Goal: Information Seeking & Learning: Learn about a topic

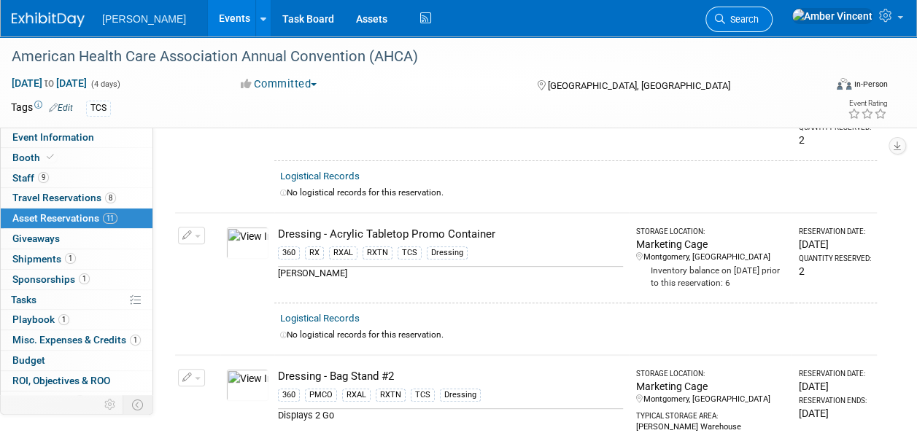
click at [759, 22] on span "Search" at bounding box center [742, 19] width 34 height 11
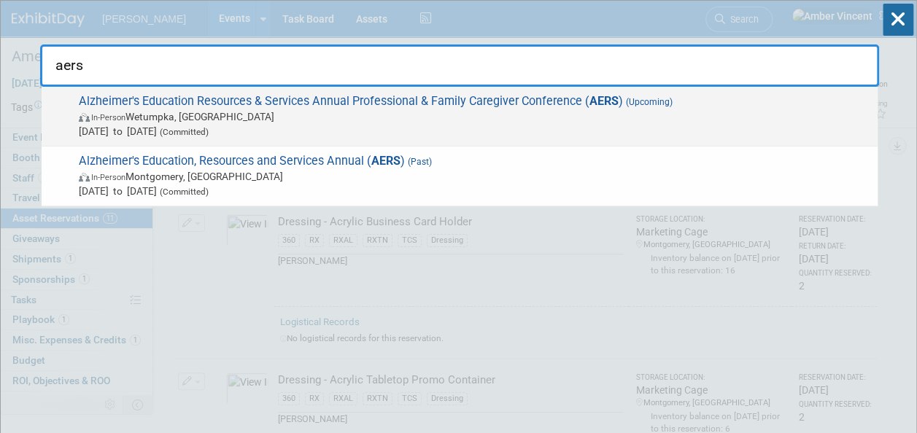
type input "aers"
click at [514, 99] on span "Alzheimer's Education Resources & Services Annual Professional & Family Caregiv…" at bounding box center [472, 116] width 796 height 45
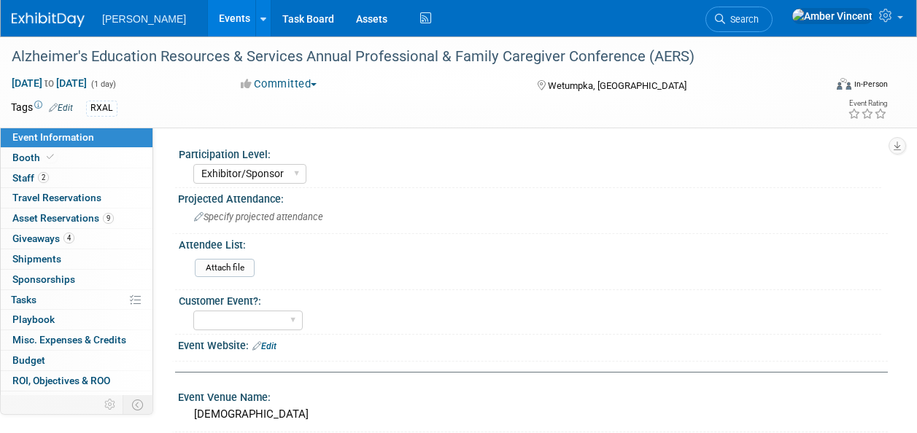
select select "Exhibitor/Sponsor"
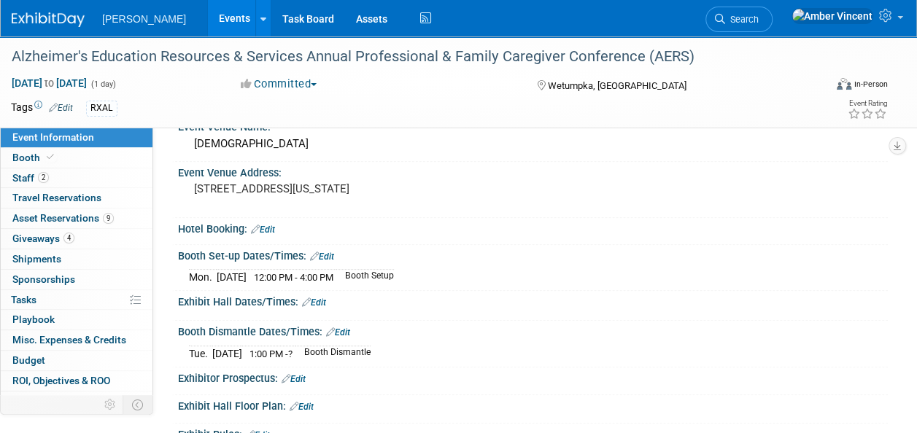
scroll to position [292, 0]
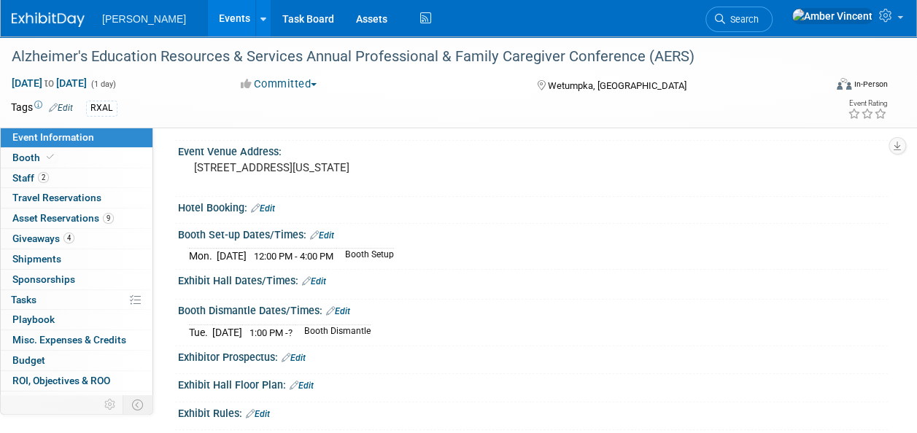
click at [320, 278] on link "Edit" at bounding box center [314, 282] width 24 height 10
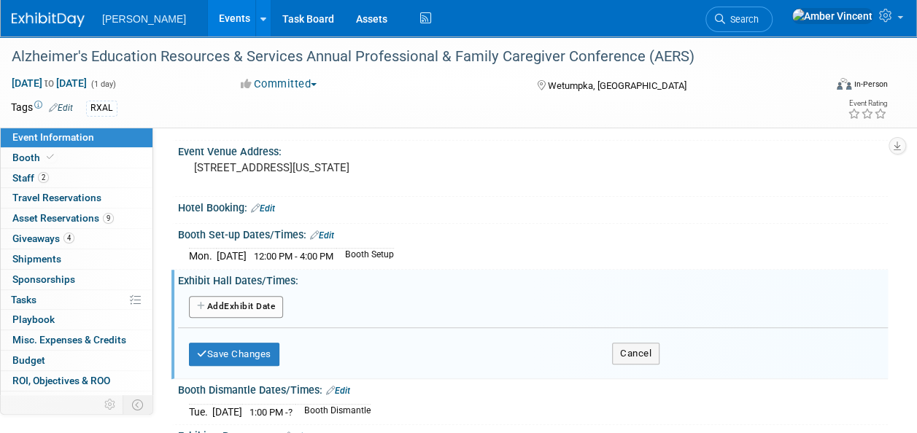
click at [276, 299] on button "Add Another Exhibit Date" at bounding box center [236, 307] width 94 height 22
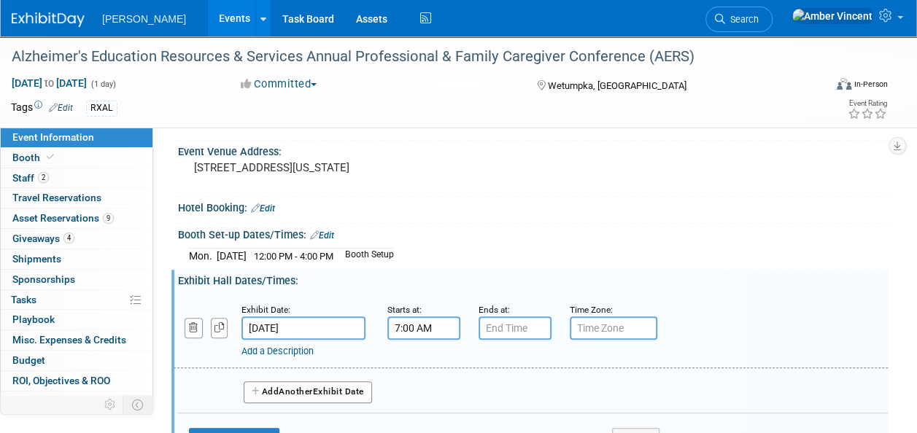
click at [416, 320] on input "7:00 AM" at bounding box center [423, 328] width 73 height 23
click at [429, 363] on span at bounding box center [422, 365] width 26 height 26
click at [490, 390] on span "00" at bounding box center [491, 395] width 28 height 26
click at [495, 393] on td "30" at bounding box center [508, 404] width 47 height 39
type input "8:30 AM"
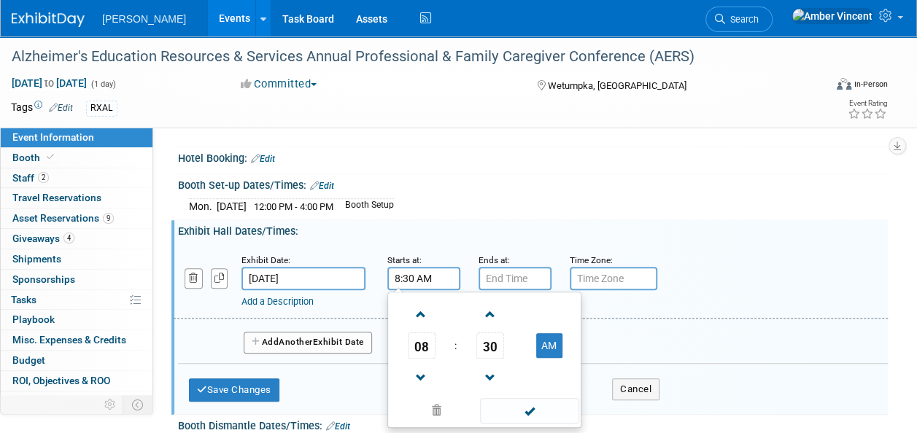
scroll to position [365, 0]
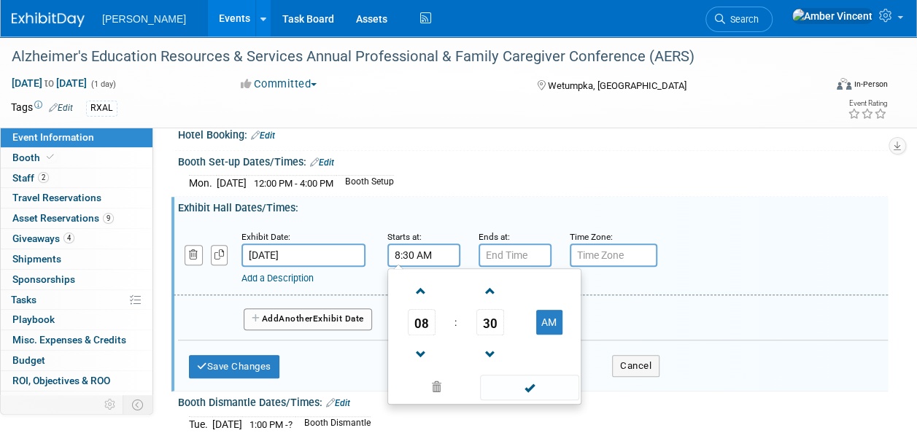
click at [498, 385] on span at bounding box center [529, 388] width 99 height 26
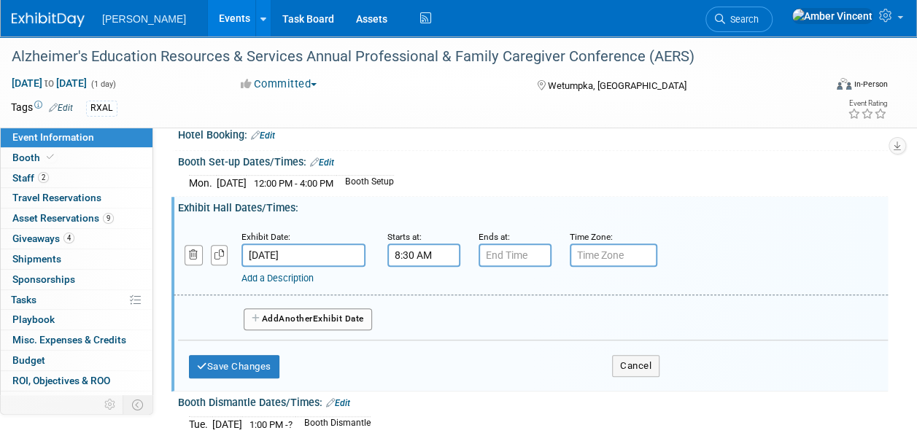
click at [304, 277] on link "Add a Description" at bounding box center [278, 278] width 72 height 11
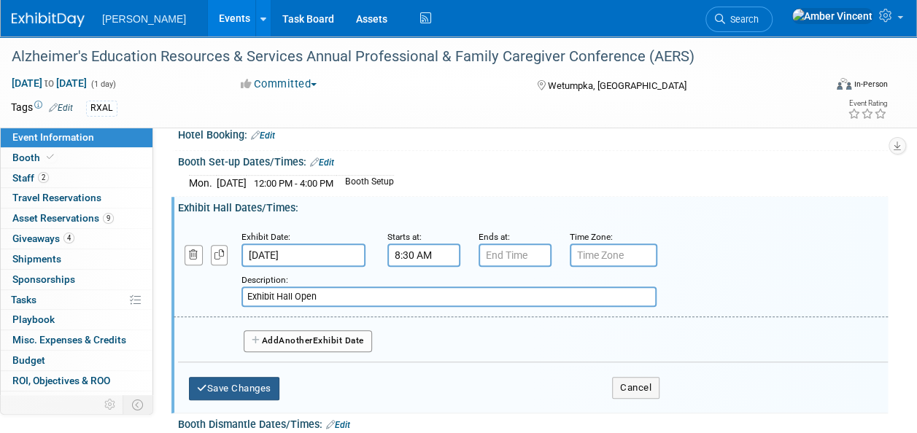
type input "Exhibit Hall Open"
click at [255, 382] on button "Save Changes" at bounding box center [234, 388] width 90 height 23
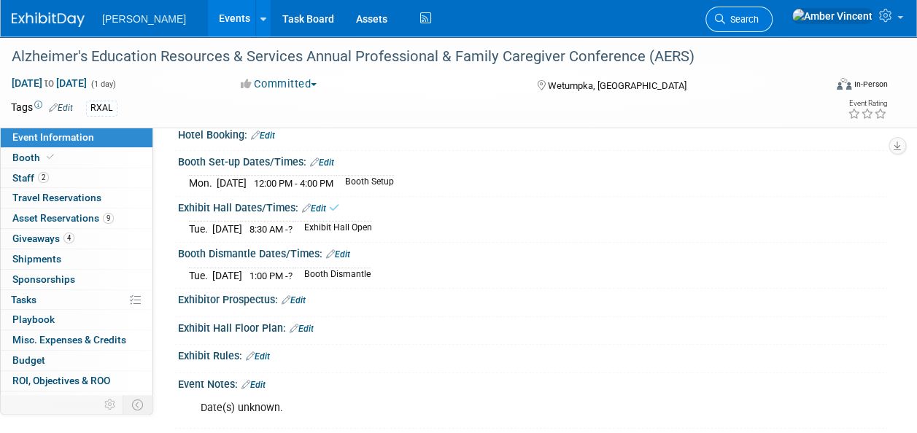
click at [759, 23] on span "Search" at bounding box center [742, 19] width 34 height 11
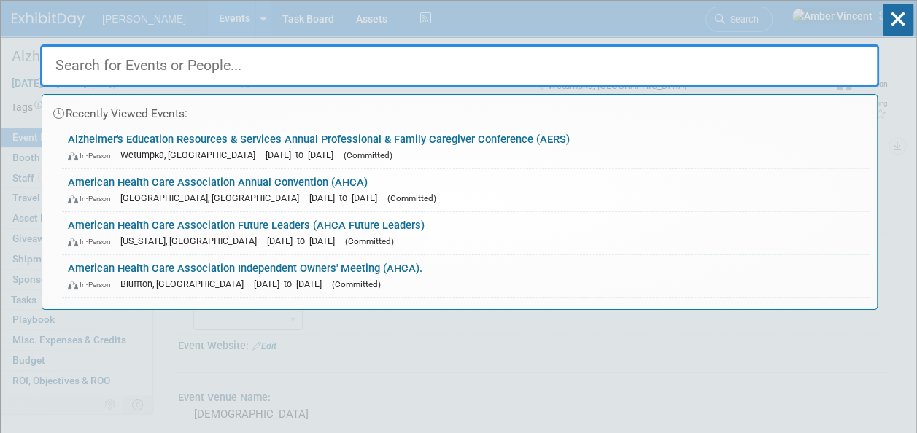
click at [289, 61] on input "text" at bounding box center [459, 66] width 839 height 42
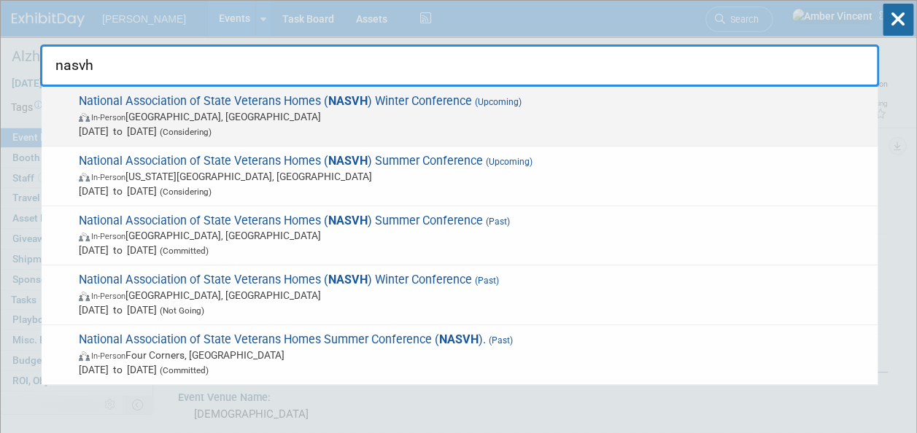
type input "nasvh"
click at [316, 128] on span "Feb 2, 2026 to Feb 6, 2026 (Considering)" at bounding box center [475, 131] width 792 height 15
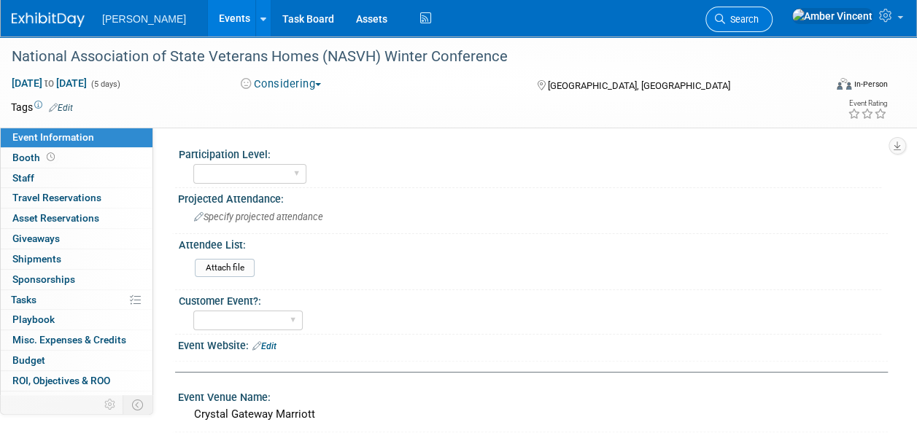
click at [759, 15] on span "Search" at bounding box center [742, 19] width 34 height 11
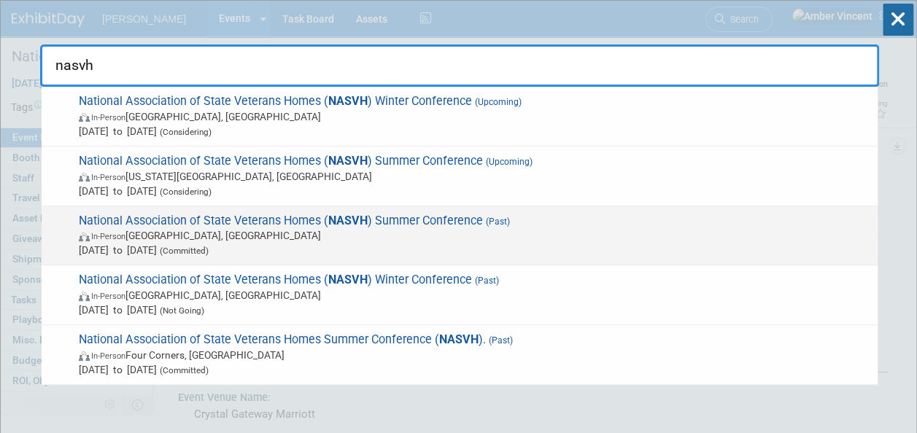
type input "nasvh"
click at [334, 231] on span "In-Person Louisville, KY" at bounding box center [475, 235] width 792 height 15
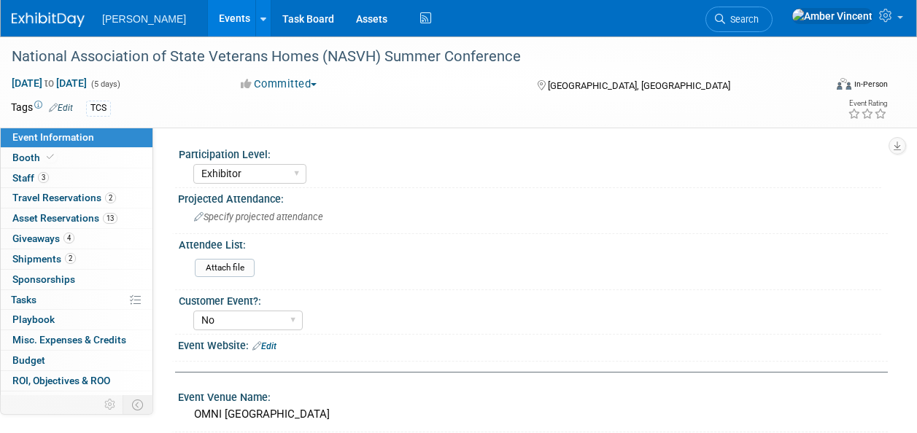
select select "Exhibitor"
select select "No"
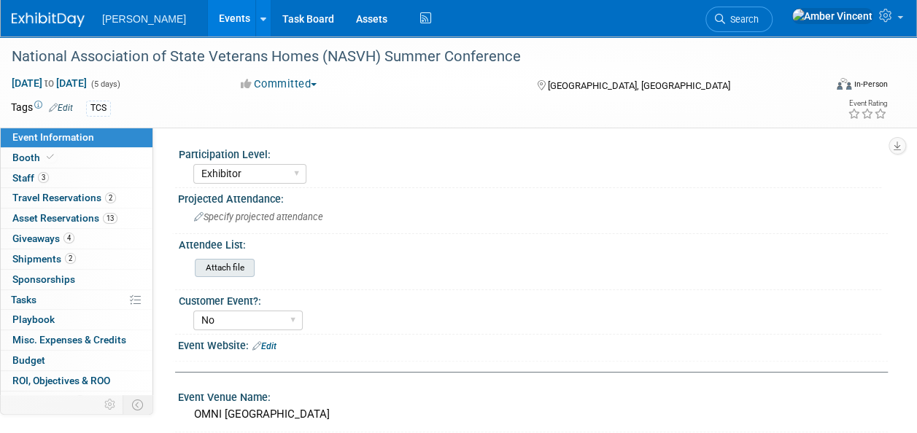
click at [223, 260] on input "file" at bounding box center [154, 268] width 198 height 17
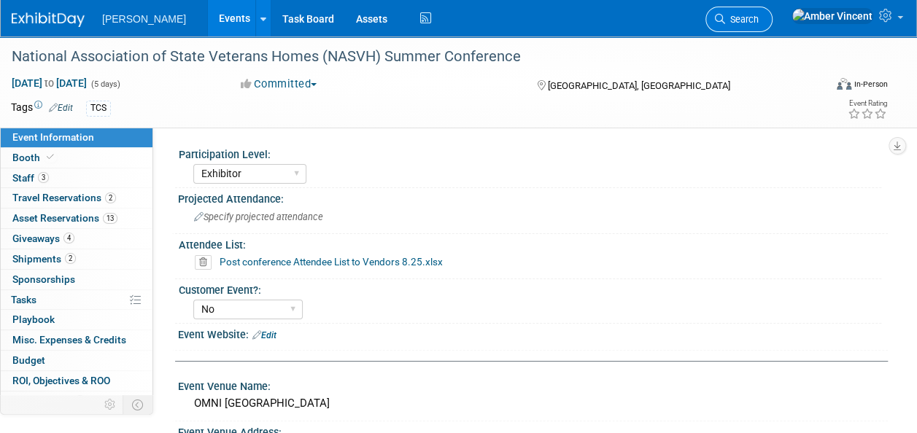
click at [759, 19] on span "Search" at bounding box center [742, 19] width 34 height 11
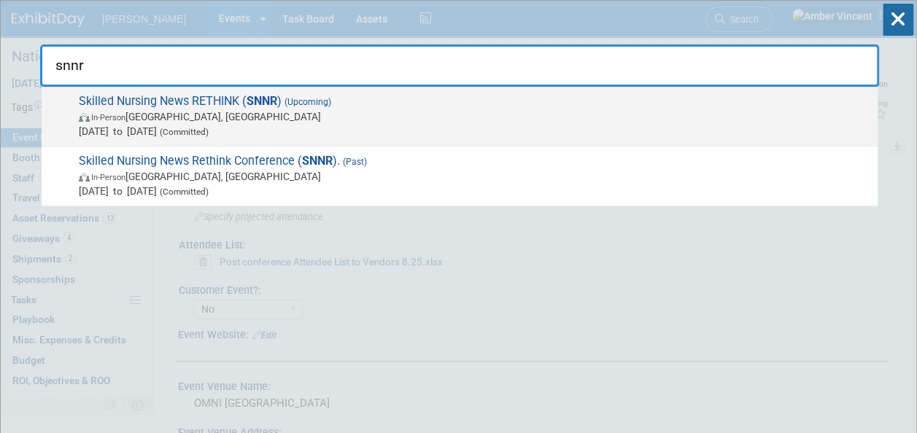
type input "snnr"
click at [625, 114] on span "In-Person Chicago, IL" at bounding box center [475, 116] width 792 height 15
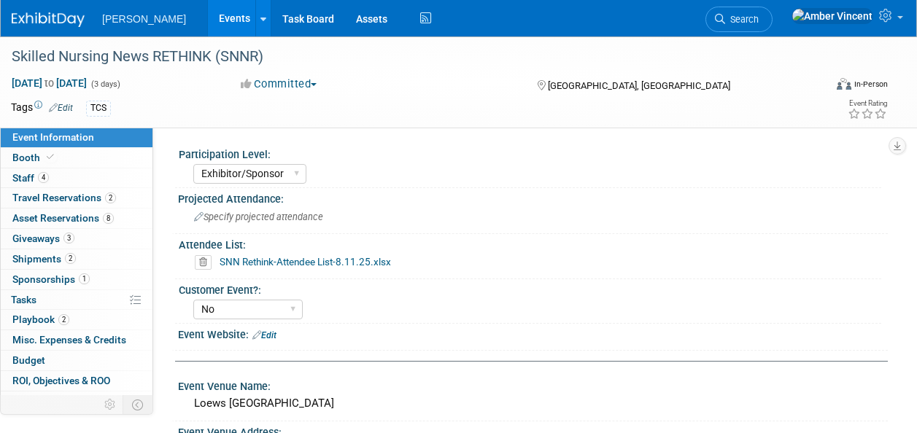
select select "Exhibitor/Sponsor"
select select "No"
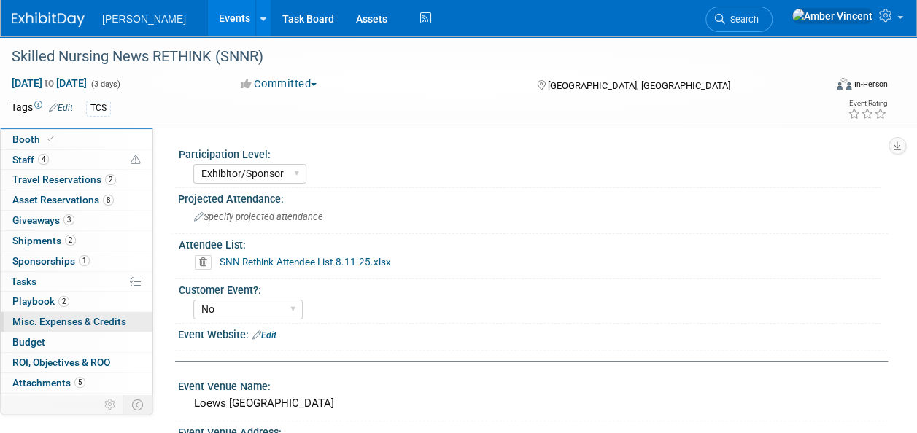
scroll to position [33, 0]
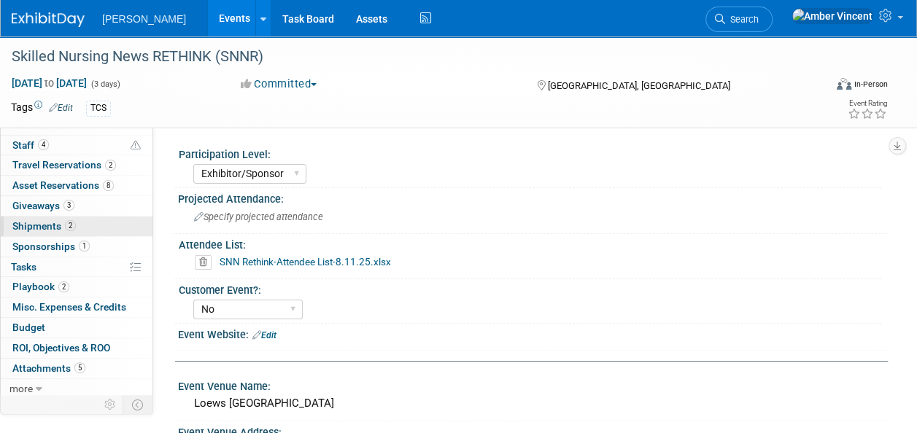
click at [77, 225] on link "2 Shipments 2" at bounding box center [77, 227] width 152 height 20
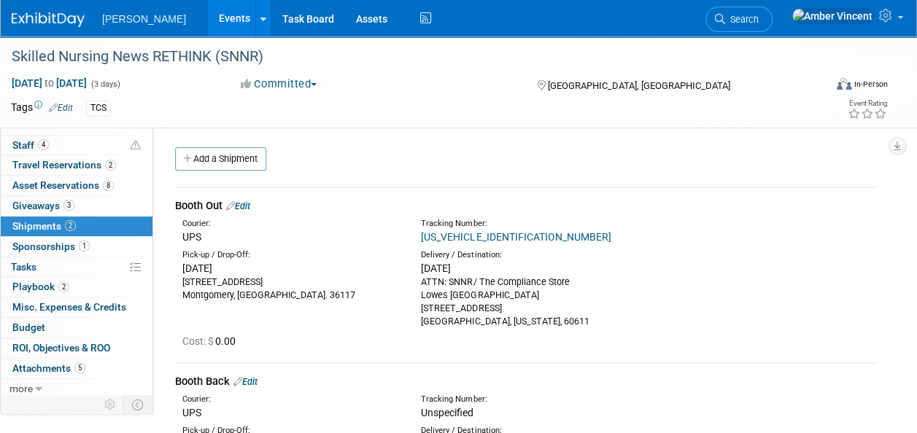
click at [483, 234] on link "1Z337610347366947" at bounding box center [516, 237] width 190 height 12
click at [759, 19] on span "Search" at bounding box center [742, 19] width 34 height 11
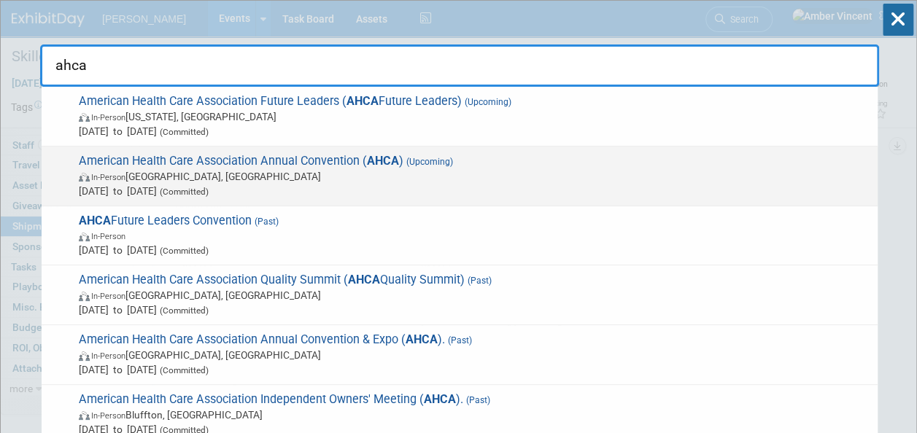
type input "ahca"
click at [260, 169] on span "In-Person Las Vegas, NV" at bounding box center [475, 176] width 792 height 15
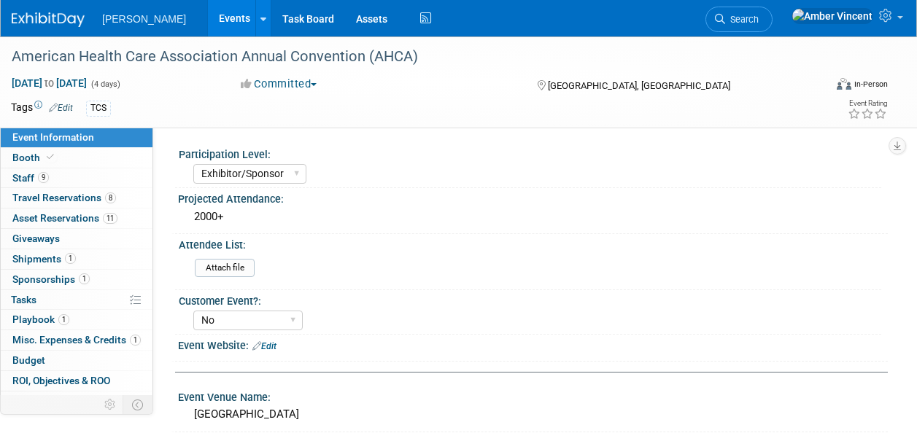
select select "Exhibitor/Sponsor"
select select "No"
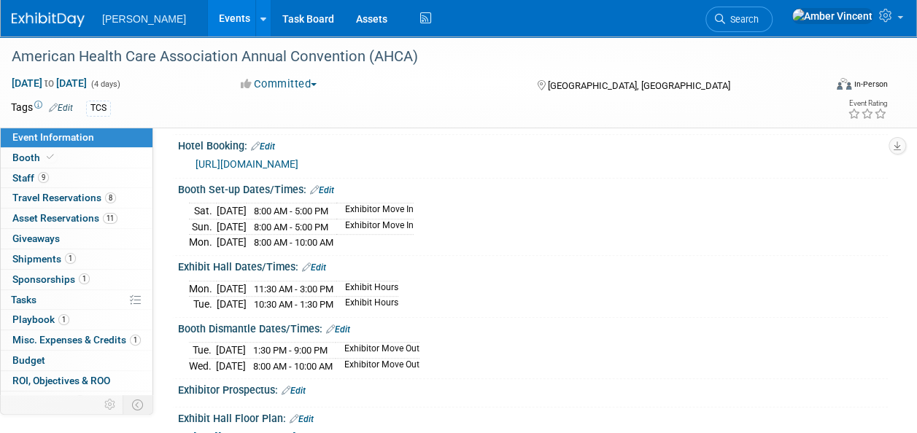
scroll to position [356, 0]
